Goal: Complete application form: Complete application form

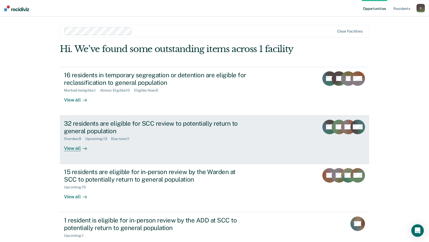
click at [72, 147] on div "View all" at bounding box center [78, 146] width 29 height 10
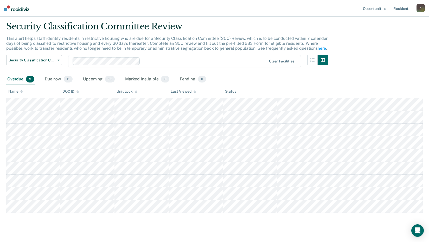
scroll to position [23, 0]
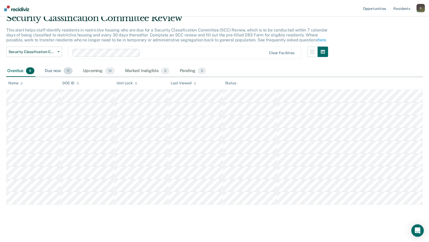
click at [63, 73] on div "Due now 11" at bounding box center [59, 70] width 30 height 11
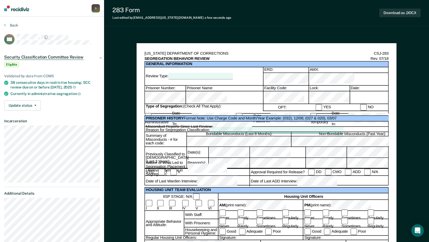
click at [202, 73] on div at bounding box center [201, 76] width 65 height 6
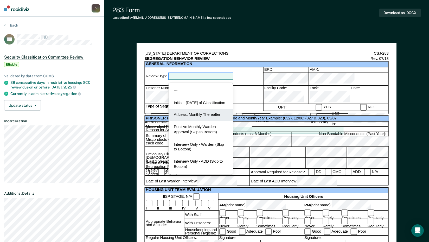
click at [203, 119] on div "At Least Monthly Thereafter" at bounding box center [201, 115] width 65 height 12
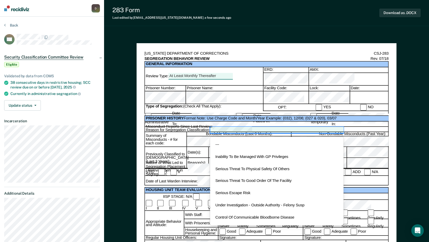
drag, startPoint x: 243, startPoint y: 107, endPoint x: 256, endPoint y: 108, distance: 12.8
click at [243, 127] on div at bounding box center [276, 130] width 133 height 6
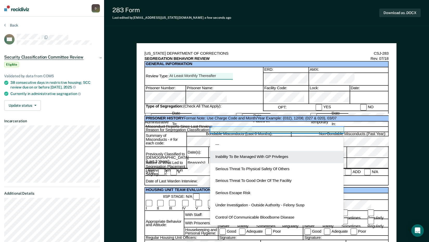
click at [261, 151] on div "Inability To Be Managed With GP Privileges" at bounding box center [276, 157] width 133 height 12
